Goal: Task Accomplishment & Management: Use online tool/utility

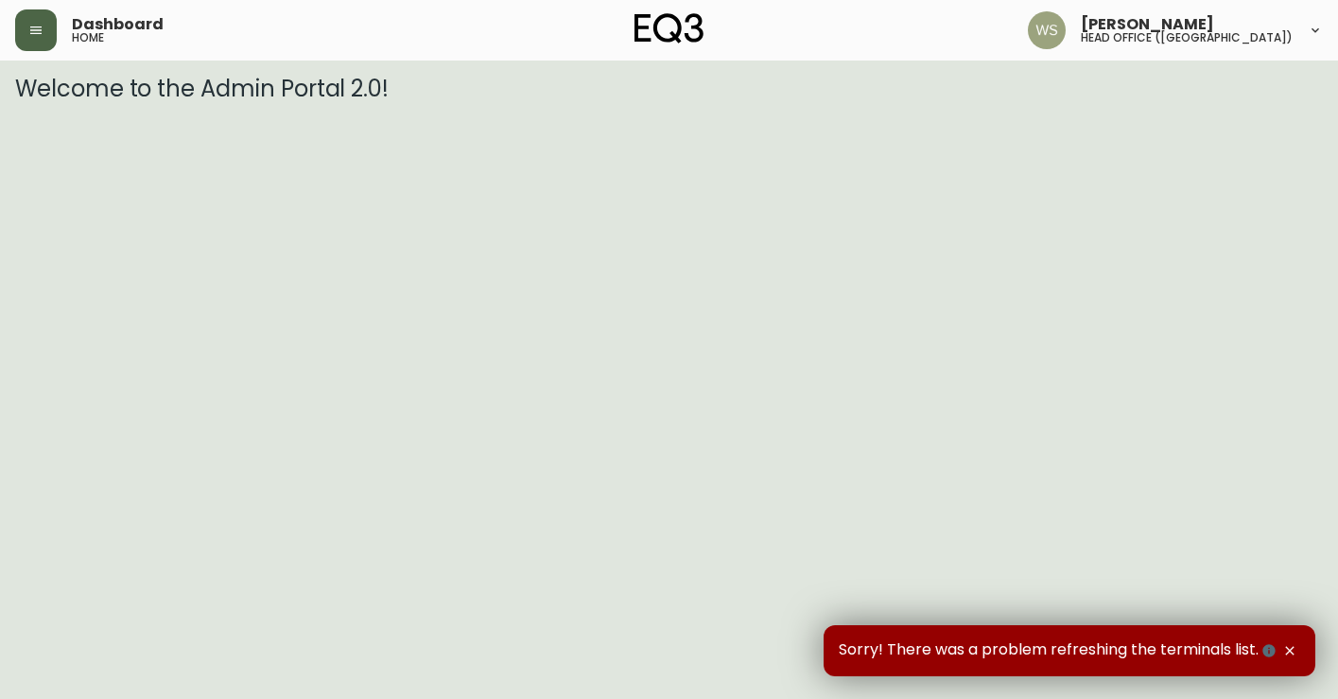
click at [44, 26] on button "button" at bounding box center [36, 30] width 42 height 42
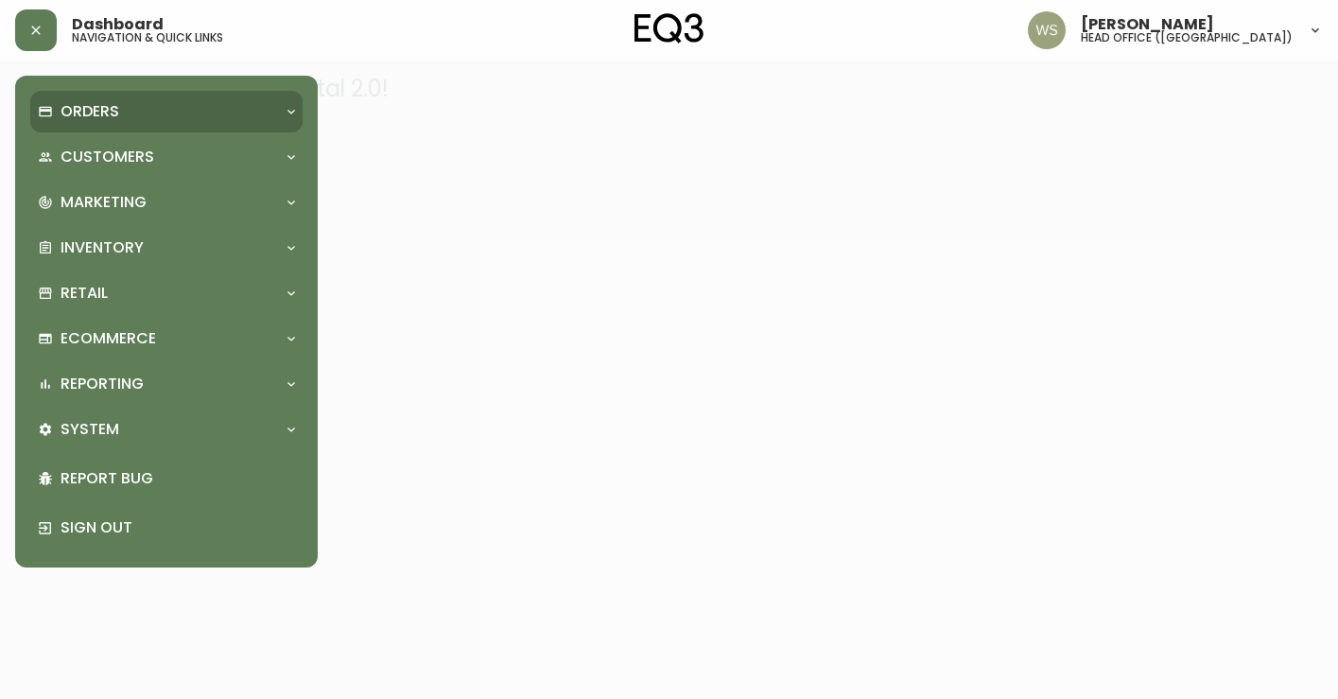
click at [73, 111] on p "Orders" at bounding box center [90, 111] width 59 height 21
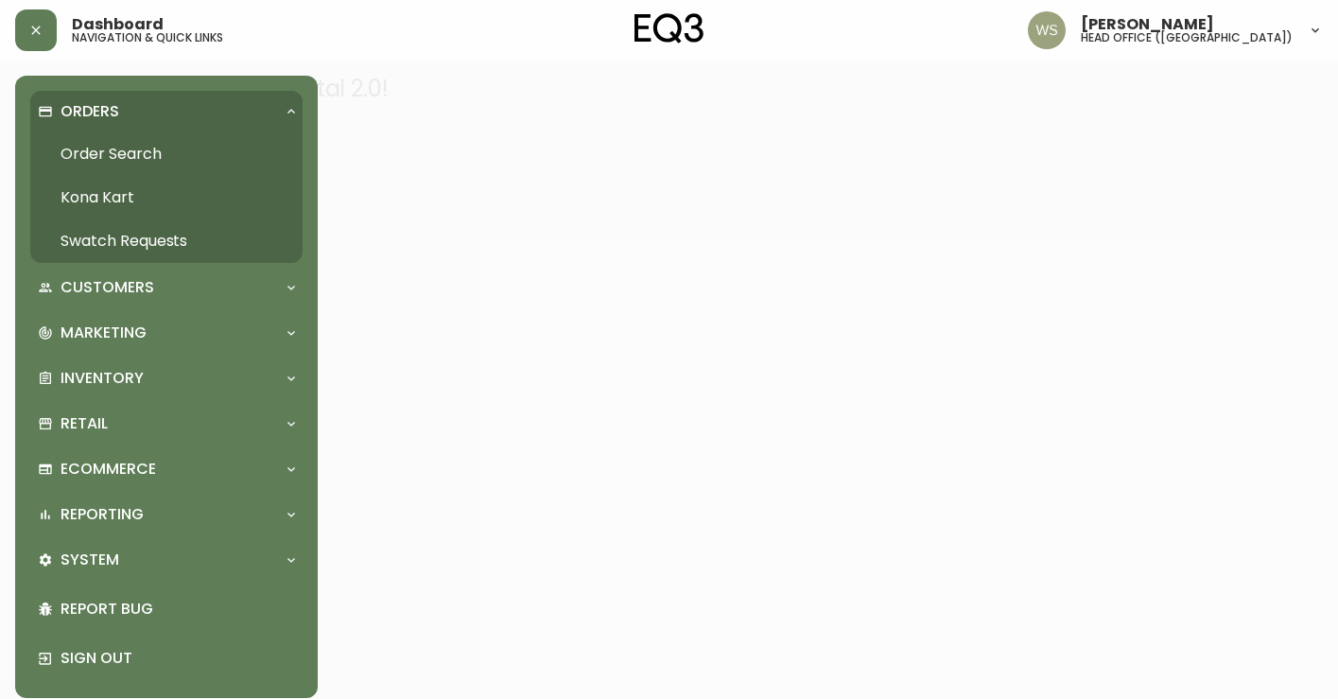
click at [80, 151] on link "Order Search" at bounding box center [166, 154] width 272 height 44
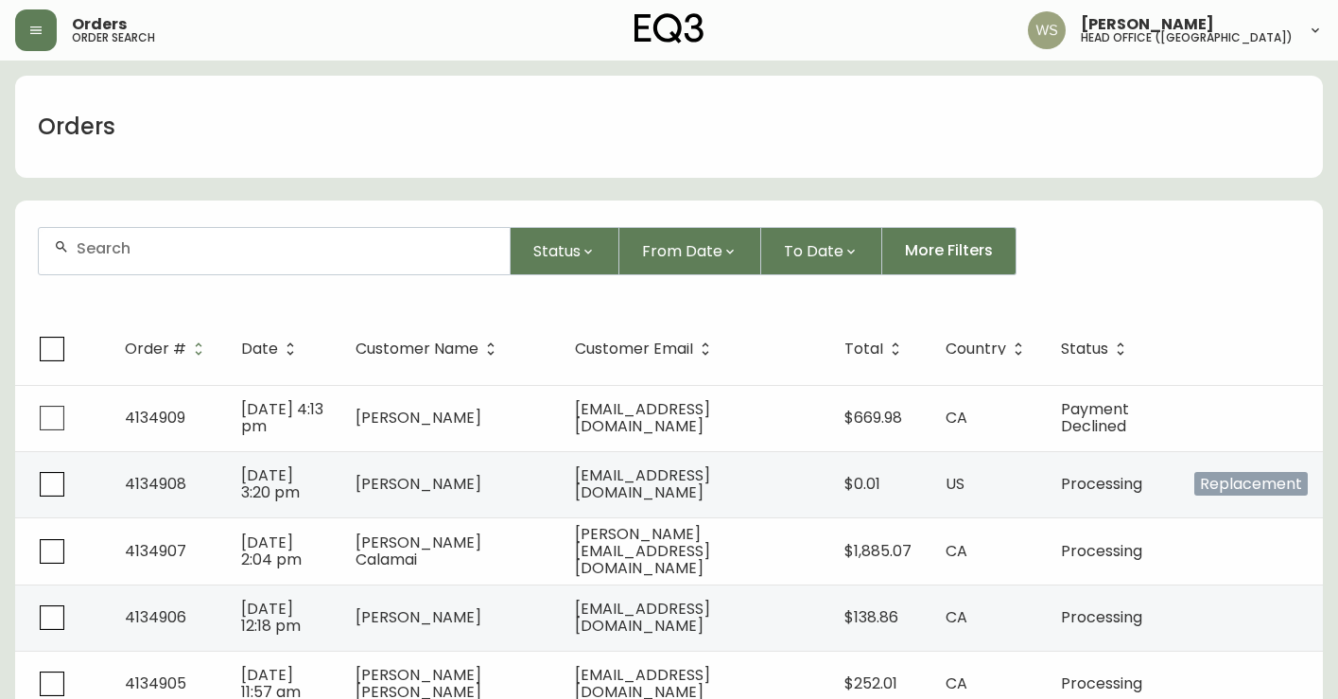
click at [160, 254] on input "text" at bounding box center [286, 248] width 418 height 18
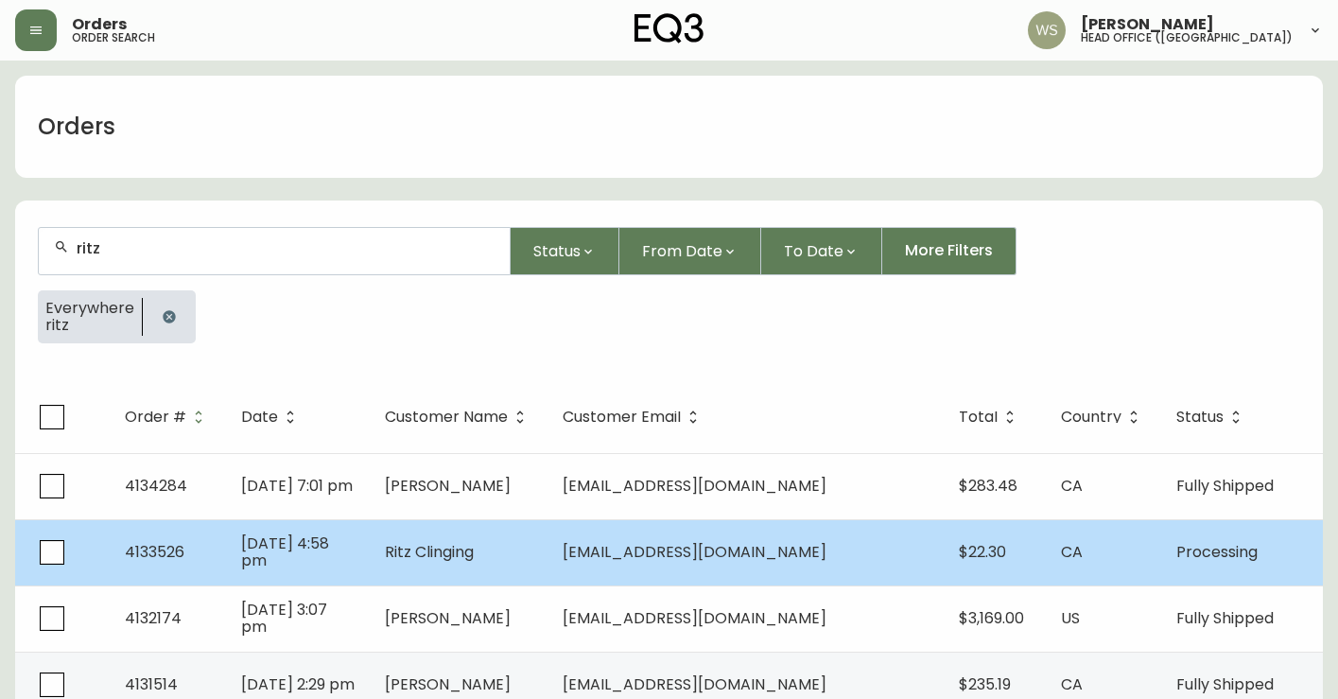
type input "ritz"
click at [315, 539] on td "[DATE] 4:58 pm" at bounding box center [298, 552] width 144 height 66
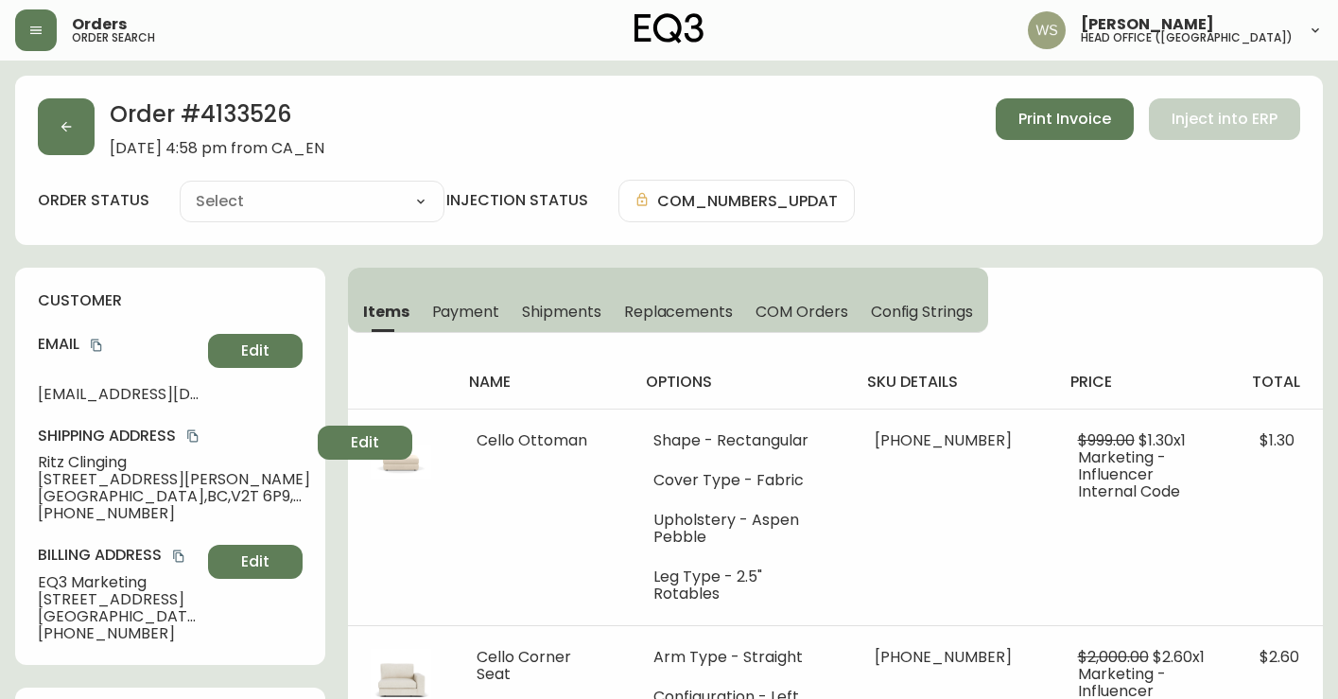
type input "Processing"
select select "PROCESSING"
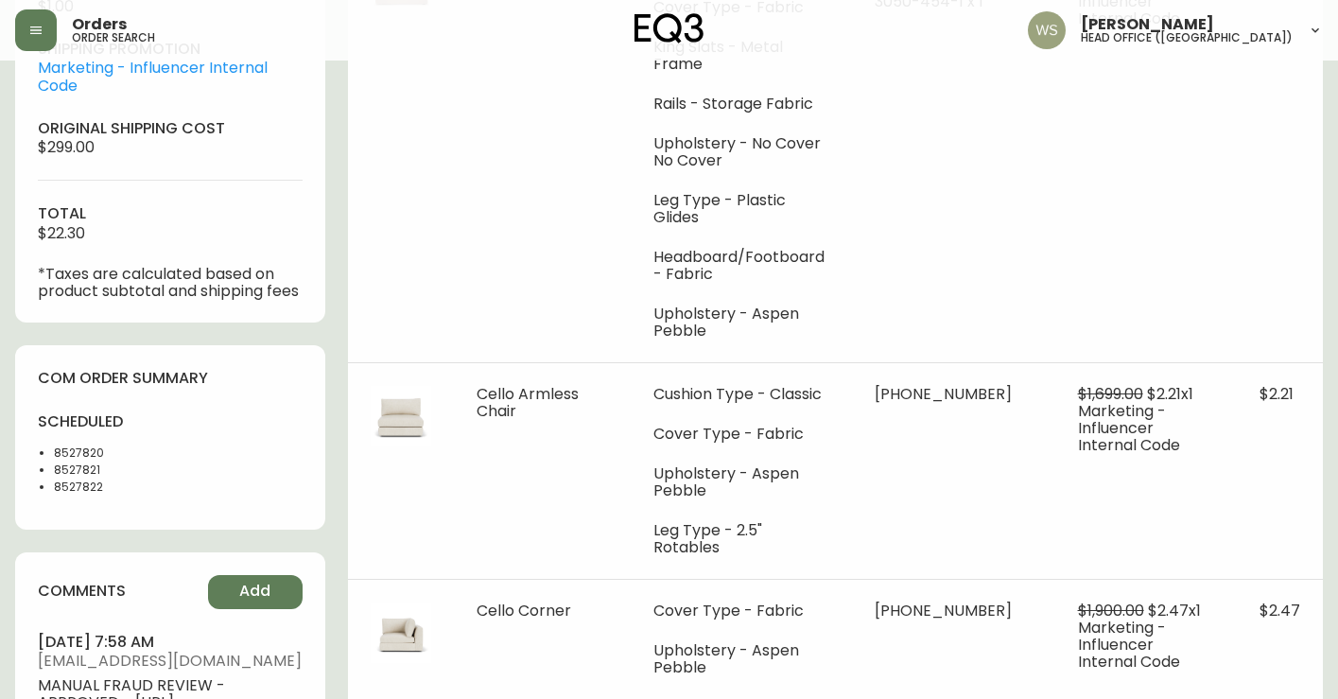
scroll to position [983, 0]
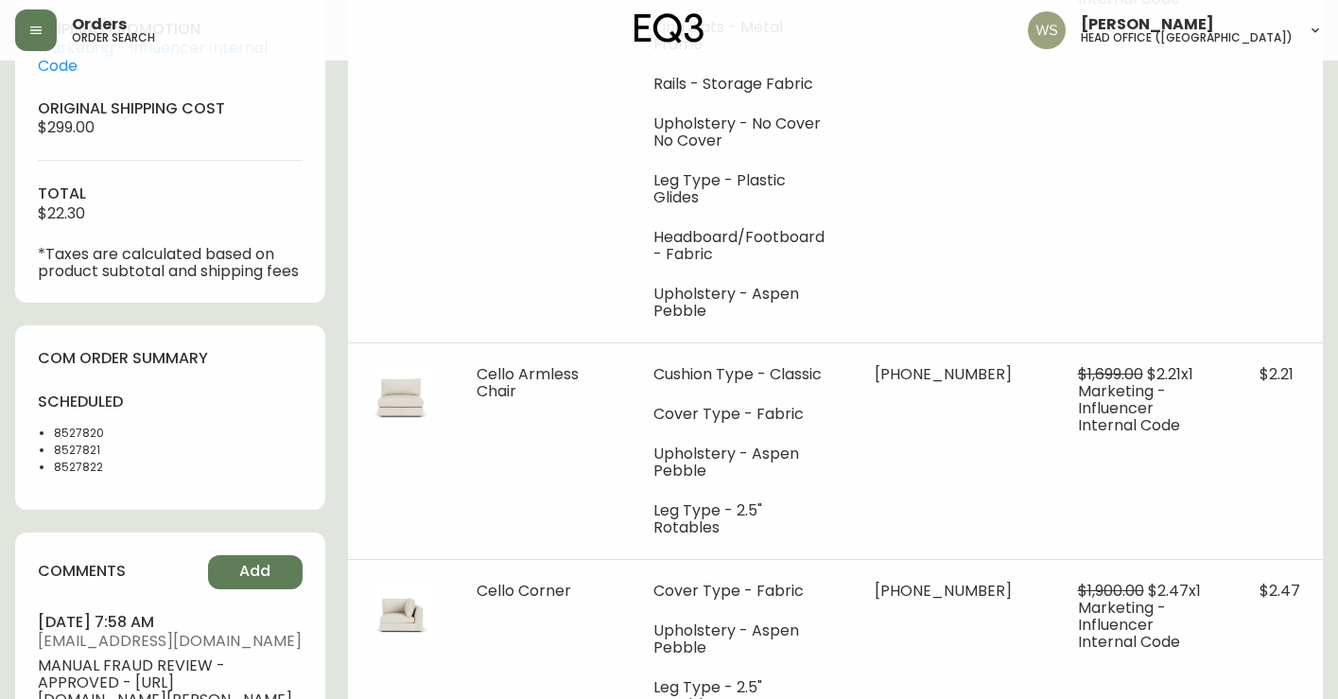
click at [78, 442] on li "8527820" at bounding box center [106, 433] width 105 height 17
copy li "8527820"
